Goal: Communication & Community: Participate in discussion

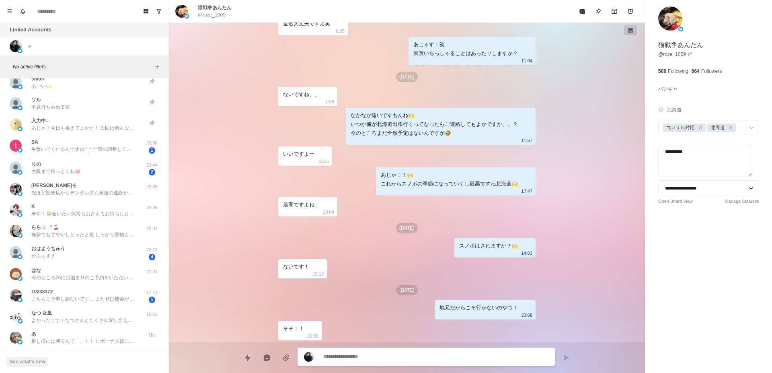
scroll to position [507, 0]
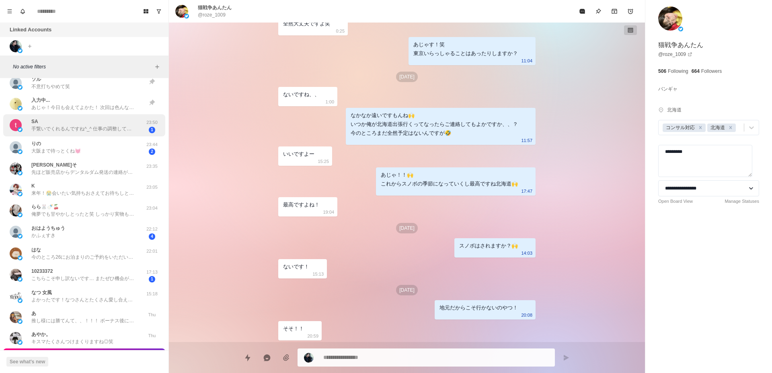
click at [97, 133] on div "SA 手繋いでくれるんですね^_^ 仕事の調整してるんですけど、結構予定がぱつぱつで💦 もしかしたら来月になってしまうかもです。。。すみません" at bounding box center [76, 125] width 132 height 16
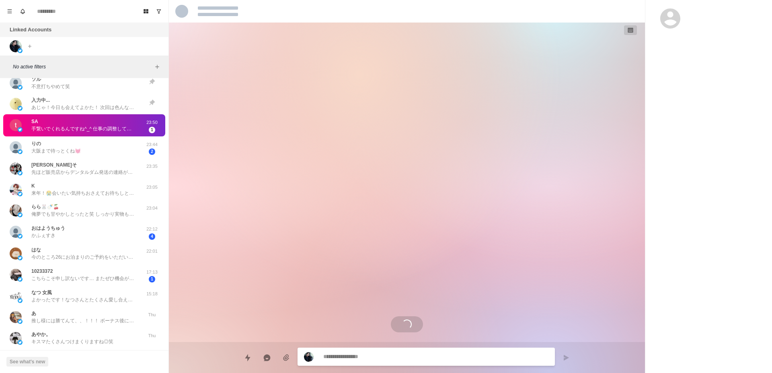
scroll to position [1487, 0]
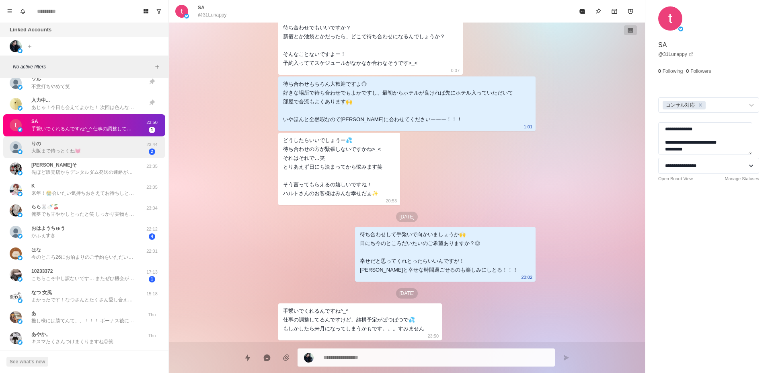
click at [113, 154] on div "りの 大阪まで待っとくね💓" at bounding box center [76, 148] width 132 height 16
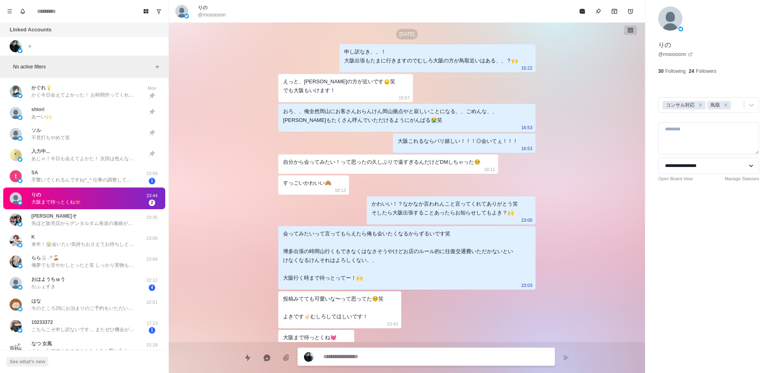
scroll to position [456, 0]
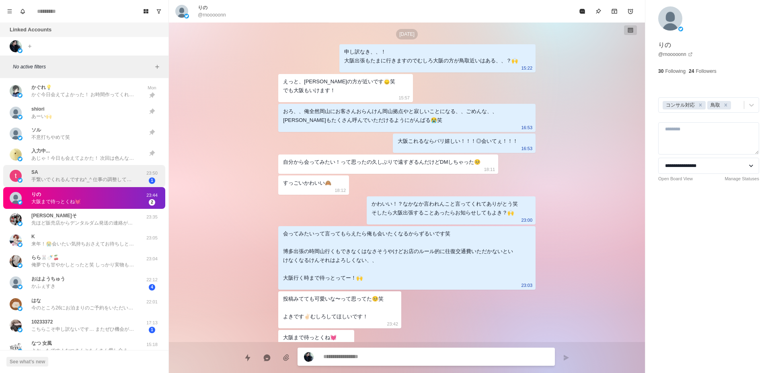
click at [111, 172] on div "SA 手繋いでくれるんですね^_^ 仕事の調整してるんですけど、結構予定がぱつぱつで💦 もしかしたら来月になってしまうかもです。。。すみません" at bounding box center [83, 176] width 105 height 14
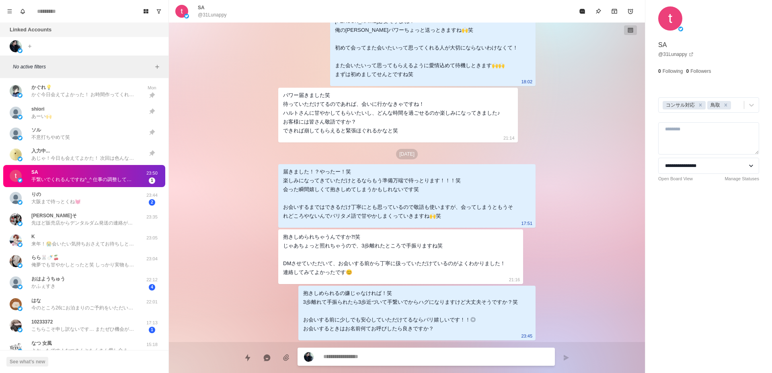
type textarea "*"
type textarea "**********"
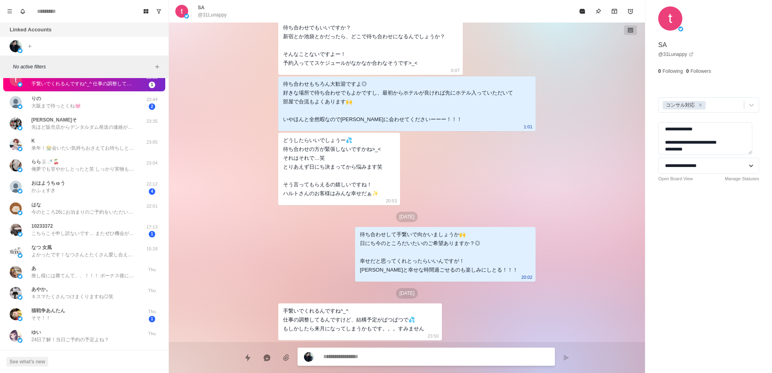
scroll to position [558, 0]
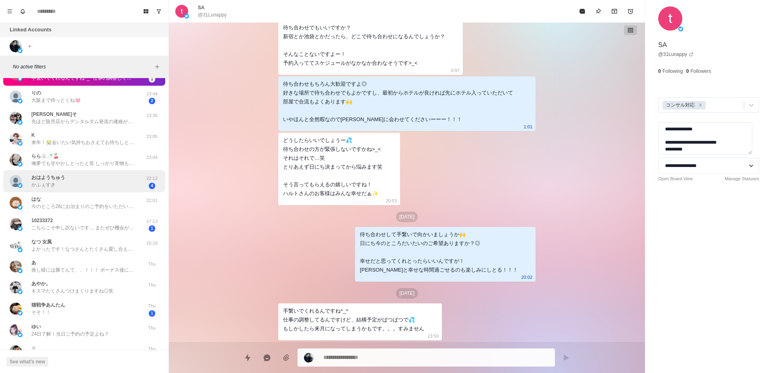
click at [110, 181] on div "︎︎︎︎おはようちゅう かふぇすき" at bounding box center [76, 181] width 132 height 16
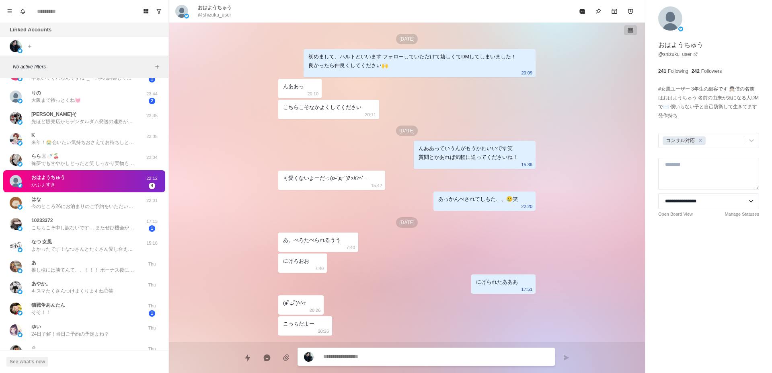
scroll to position [653, 0]
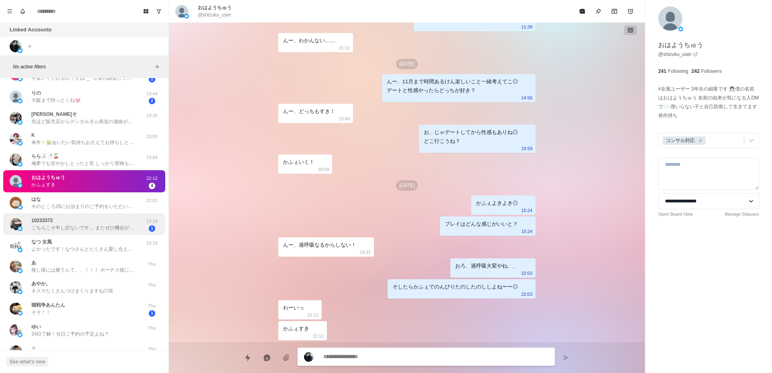
click at [101, 224] on p "こちらこそ申し訳ないです… またぜひ機会があればお願いします！" at bounding box center [83, 227] width 105 height 7
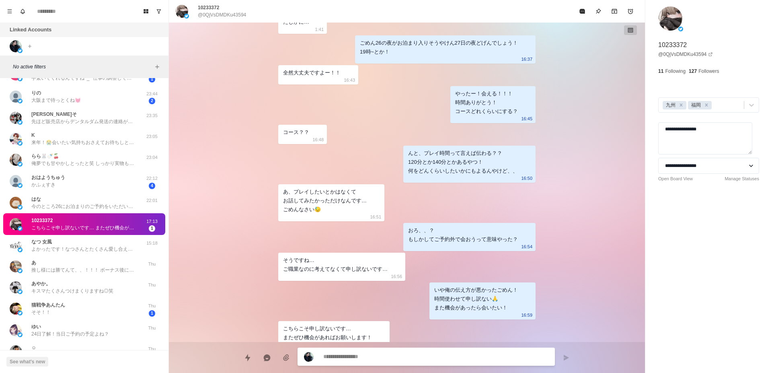
scroll to position [608, 0]
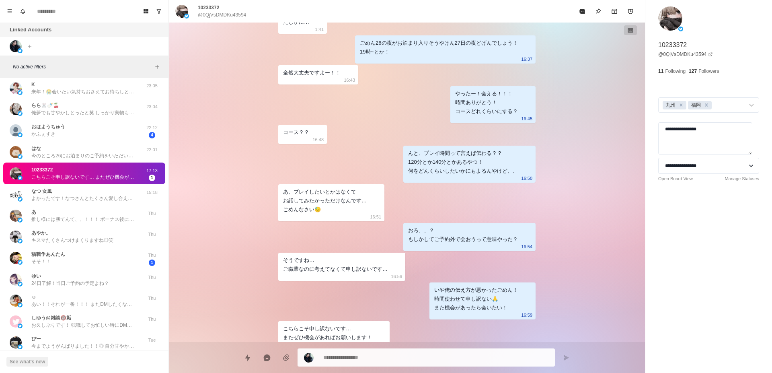
click at [101, 224] on div "あ 推し様には勝てんて、、！！！ ボーナス後にお会いできるん楽しみにしとります😭笑 Thu" at bounding box center [84, 215] width 162 height 21
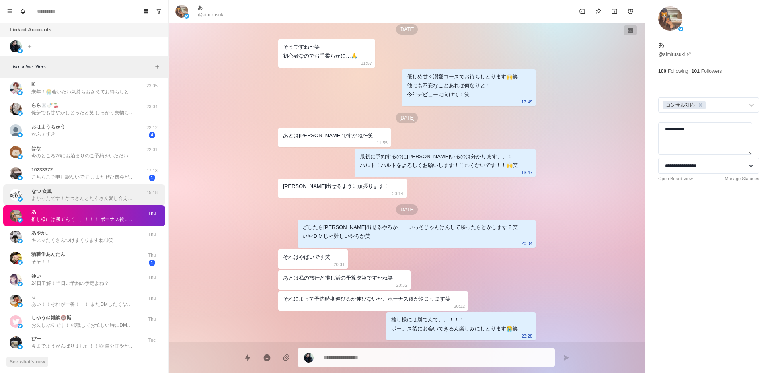
click at [105, 185] on div "なつ 女風 よかったです！なつさんとたくさん愛し合えたら嬉しいです◎ シフトはお店のHPにはあげとりますが、いつ頃が良いとか待ち合わせ場所の希望とかありました…" at bounding box center [84, 194] width 162 height 21
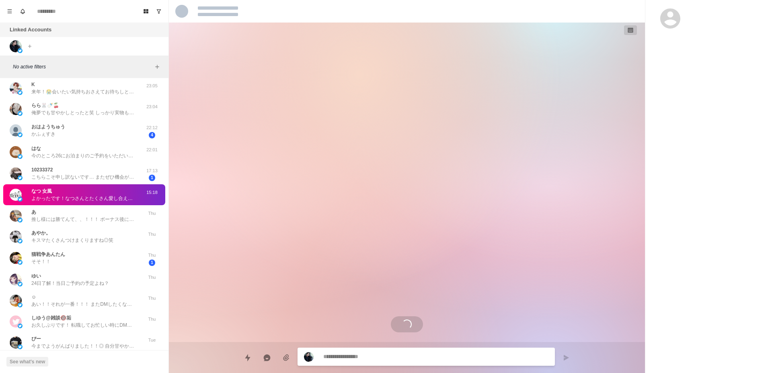
scroll to position [0, 0]
click at [106, 171] on div "10233372 こちらこそ申し訳ないです… またぜひ機会があればお願いします！" at bounding box center [83, 173] width 105 height 14
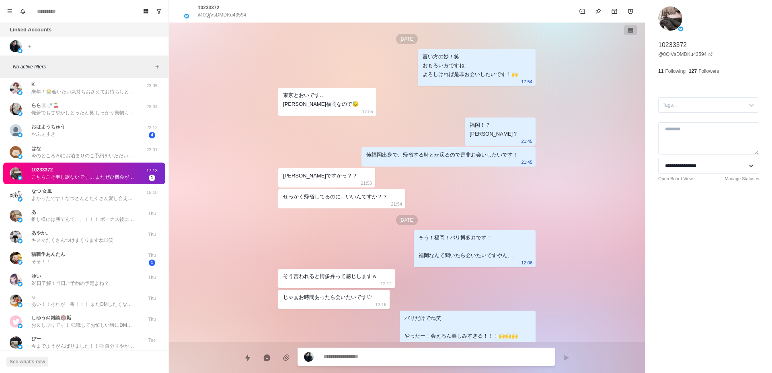
type textarea "*"
type textarea "**********"
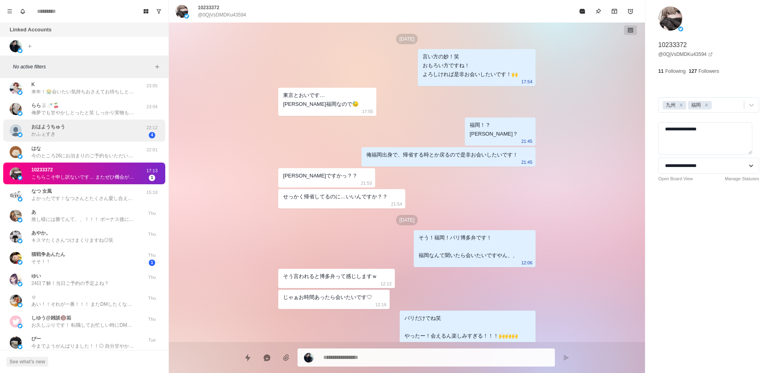
click at [71, 134] on div "︎︎︎︎おはようちゅう かふぇすき" at bounding box center [76, 131] width 132 height 16
type textarea "*"
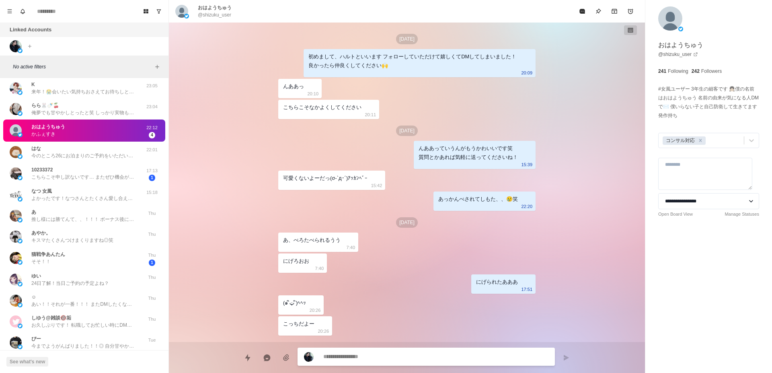
scroll to position [653, 0]
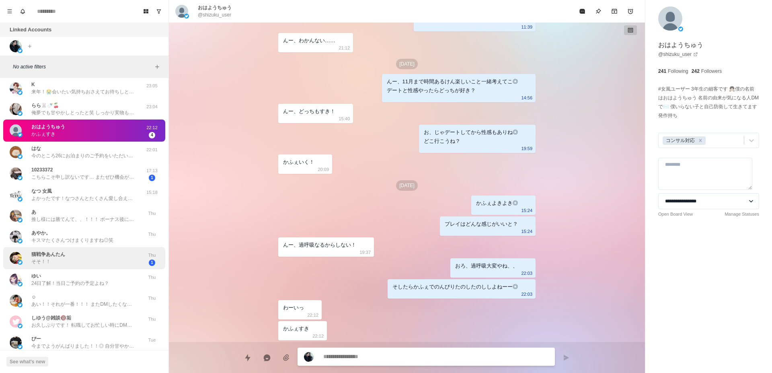
click at [98, 256] on div "猫戦争あんたん そそ！！" at bounding box center [76, 258] width 132 height 16
type textarea "*"
type textarea "********"
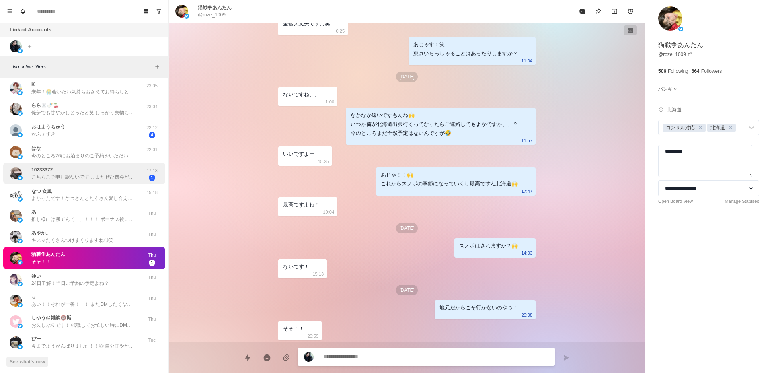
click at [93, 181] on p "こちらこそ申し訳ないです… またぜひ機会があればお願いします！" at bounding box center [83, 176] width 105 height 7
type textarea "*"
type textarea "**********"
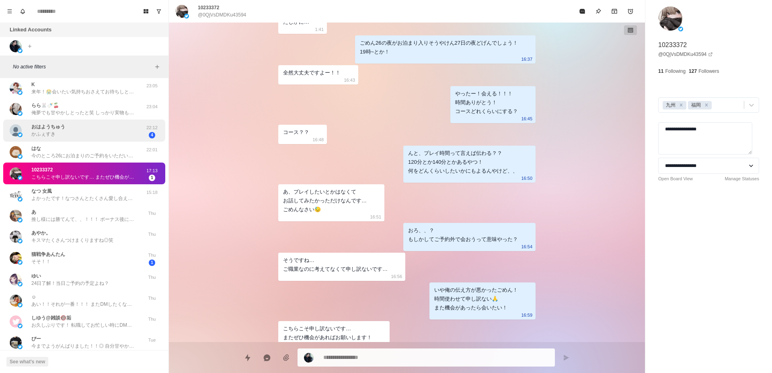
click at [97, 135] on div "︎︎︎︎おはようちゅう かふぇすき" at bounding box center [76, 131] width 132 height 16
type textarea "*"
type textarea "**********"
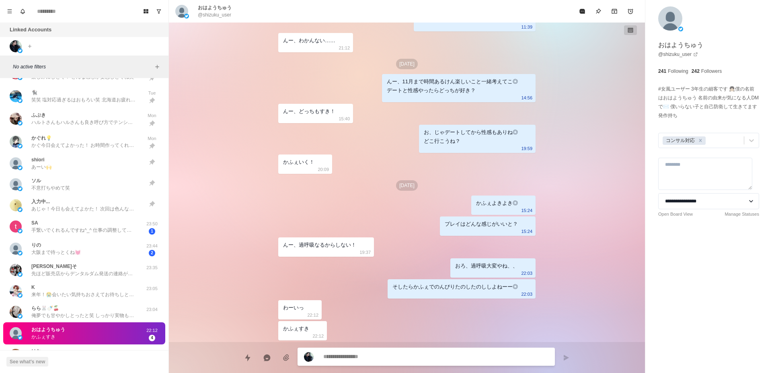
scroll to position [456, 0]
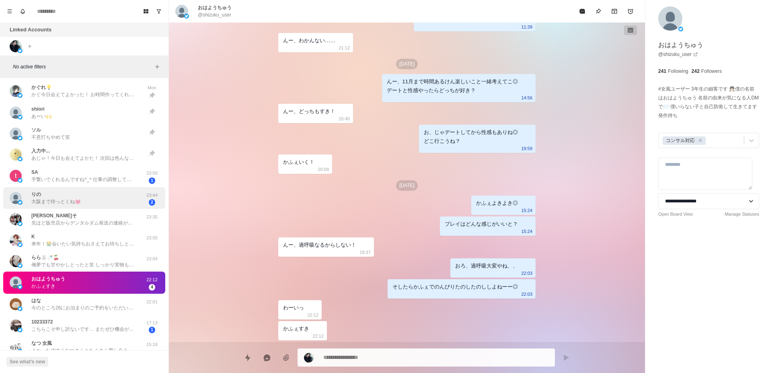
click at [97, 196] on div "りの 大阪まで待っとくね💓" at bounding box center [76, 198] width 132 height 16
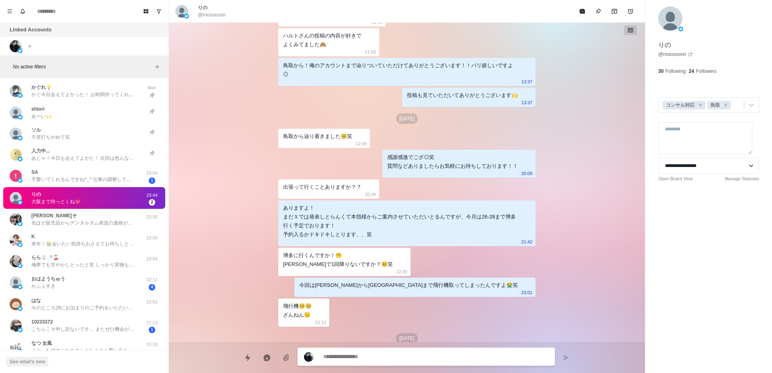
scroll to position [0, 0]
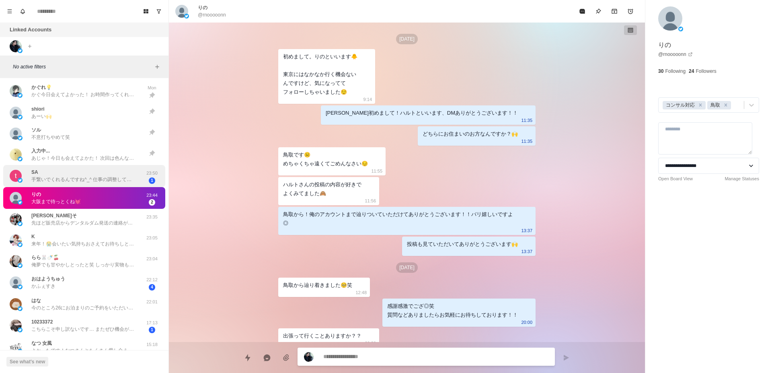
click at [110, 178] on p "手繋いでくれるんですね^_^ 仕事の調整してるんですけど、結構予定がぱつぱつで💦 もしかしたら来月になってしまうかもです。。。すみません" at bounding box center [83, 179] width 105 height 7
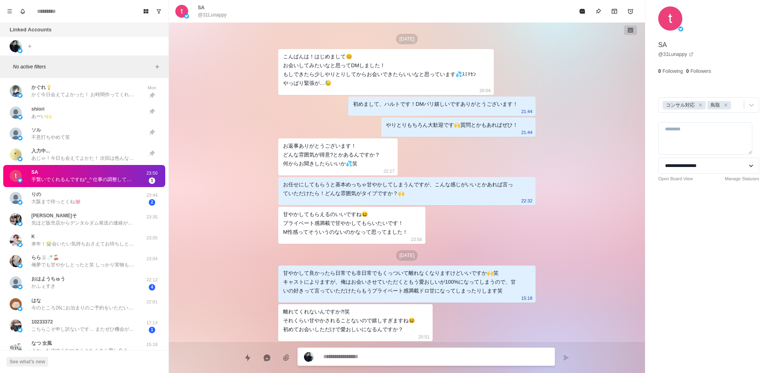
type textarea "*"
type textarea "**********"
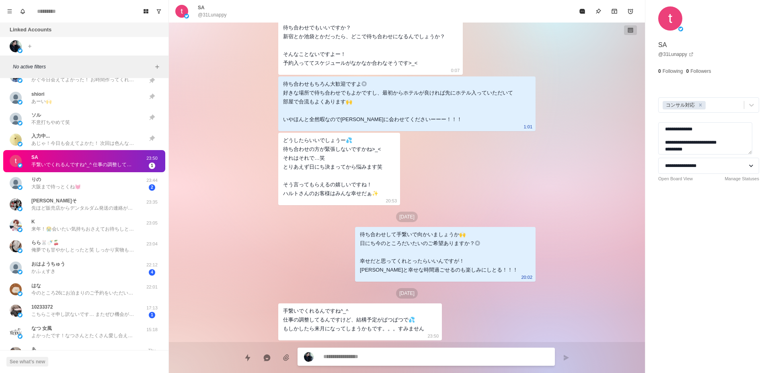
scroll to position [456, 0]
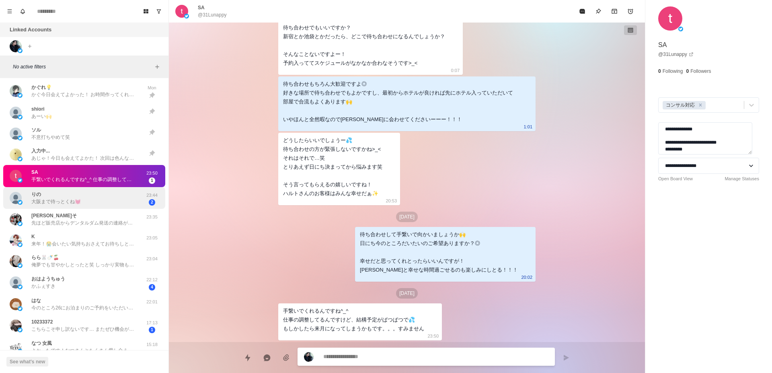
click at [120, 201] on div "りの 大阪まで待っとくね💓" at bounding box center [76, 198] width 132 height 16
type textarea "*"
type textarea "**********"
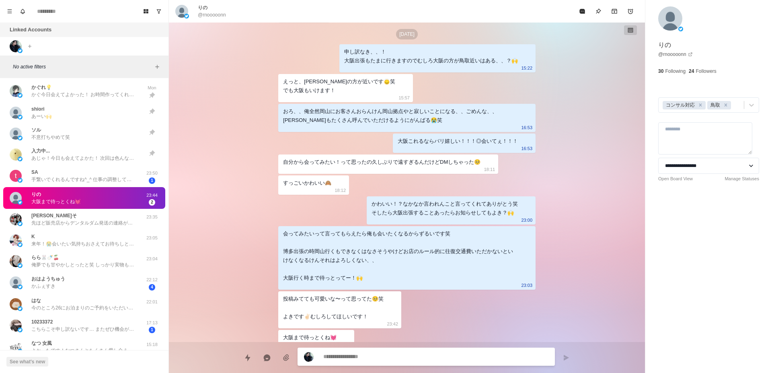
scroll to position [558, 0]
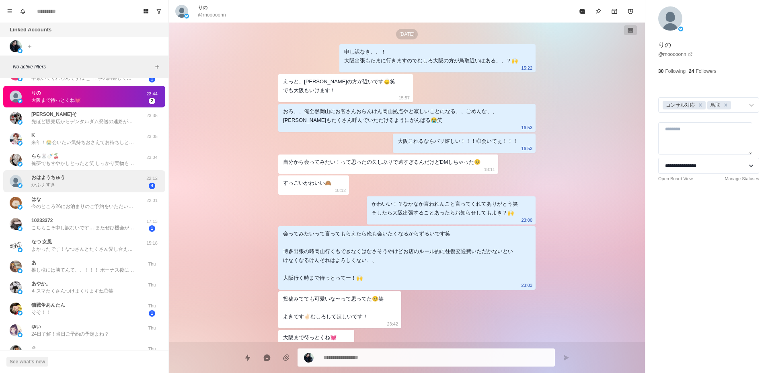
click at [115, 181] on div "︎︎︎︎おはようちゅう かふぇすき" at bounding box center [76, 181] width 132 height 16
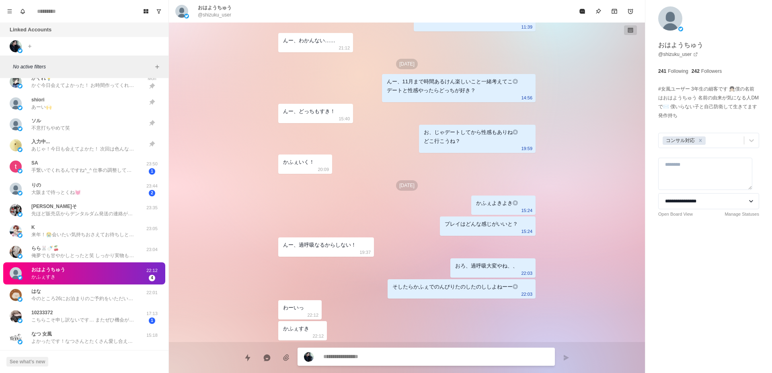
scroll to position [456, 0]
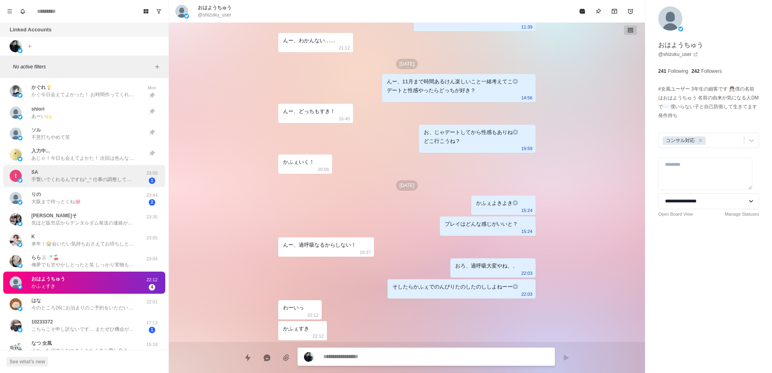
click at [115, 178] on p "手繋いでくれるんですね^_^ 仕事の調整してるんですけど、結構予定がぱつぱつで💦 もしかしたら来月になってしまうかもです。。。すみません" at bounding box center [83, 179] width 105 height 7
type textarea "*"
type textarea "**********"
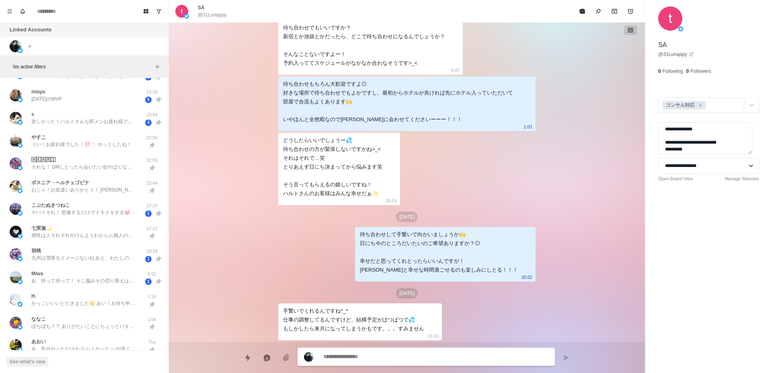
scroll to position [0, 0]
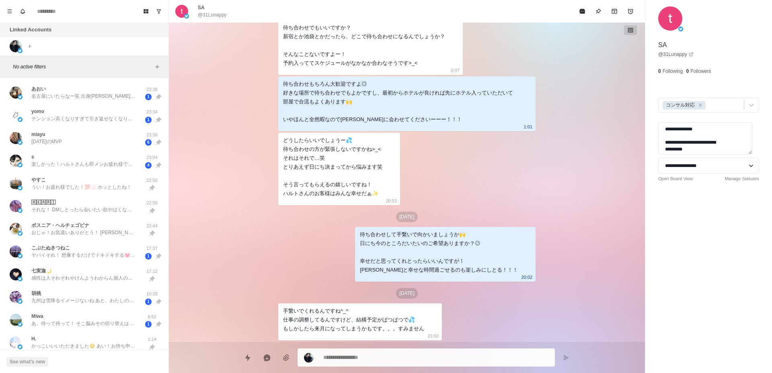
type textarea "*"
